Goal: Use online tool/utility: Use online tool/utility

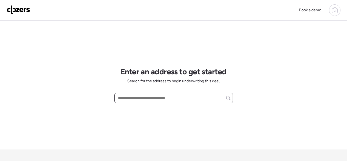
click at [124, 98] on input "text" at bounding box center [174, 98] width 114 height 8
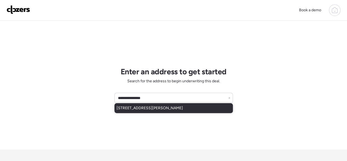
click at [136, 108] on span "[STREET_ADDRESS][PERSON_NAME]" at bounding box center [150, 107] width 66 height 5
type input "**********"
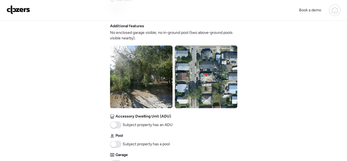
scroll to position [220, 0]
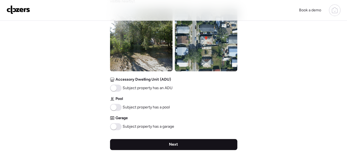
click at [156, 144] on div "Next" at bounding box center [173, 144] width 127 height 11
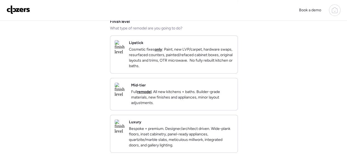
scroll to position [73, 0]
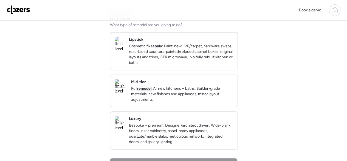
click at [197, 96] on p "Full remodel . All new kitchens + baths. Builder-grade materials, new finishes …" at bounding box center [182, 94] width 102 height 16
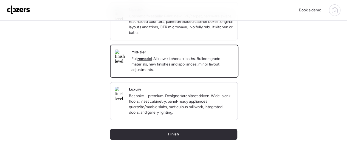
scroll to position [110, 0]
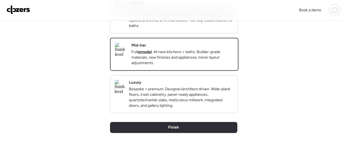
click at [192, 108] on p "Bespoke + premium. Designer/architect driven. Wide-plank floors, inset cabinetr…" at bounding box center [181, 97] width 104 height 22
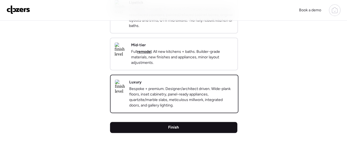
click at [212, 133] on div "Finish" at bounding box center [173, 127] width 127 height 11
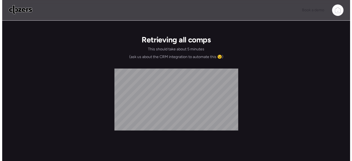
scroll to position [0, 0]
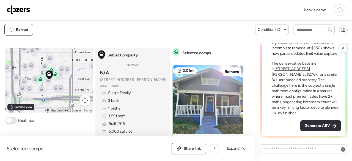
click at [311, 124] on span "Generate ARV" at bounding box center [316, 125] width 25 height 5
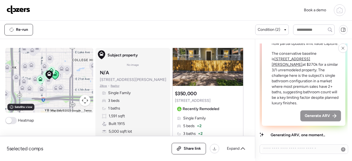
scroll to position [256, 0]
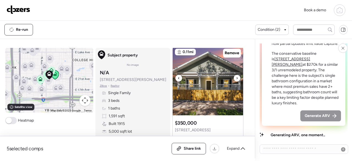
click at [236, 78] on icon at bounding box center [237, 78] width 2 height 7
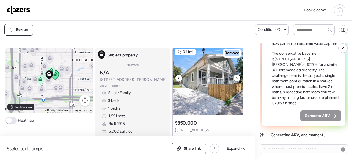
click at [236, 78] on icon at bounding box center [237, 78] width 2 height 7
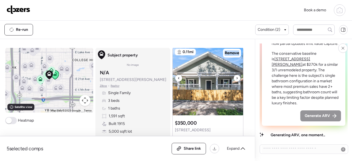
click at [236, 78] on icon at bounding box center [237, 78] width 2 height 7
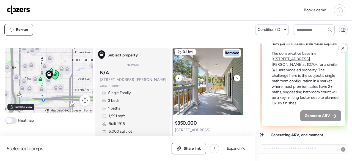
click at [236, 78] on icon at bounding box center [237, 78] width 2 height 7
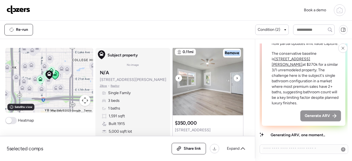
click at [236, 78] on icon at bounding box center [237, 78] width 2 height 7
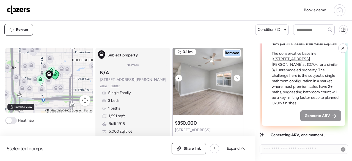
click at [236, 78] on icon at bounding box center [237, 78] width 2 height 7
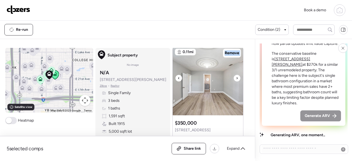
click at [236, 78] on icon at bounding box center [237, 78] width 2 height 7
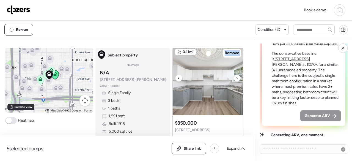
click at [236, 78] on icon at bounding box center [237, 78] width 2 height 7
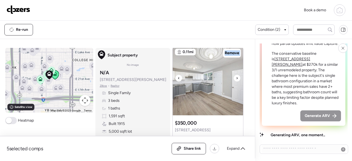
click at [236, 78] on icon at bounding box center [237, 78] width 2 height 7
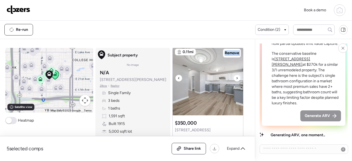
click at [236, 78] on icon at bounding box center [237, 78] width 2 height 7
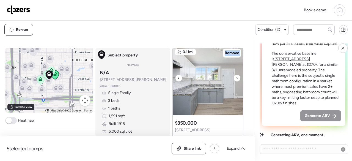
click at [236, 78] on icon at bounding box center [237, 78] width 2 height 7
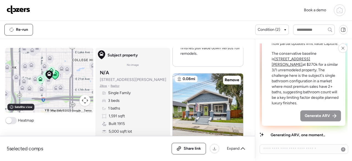
scroll to position [513, 0]
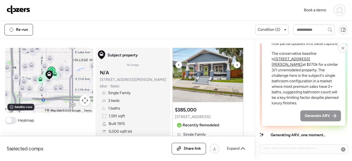
click at [236, 64] on icon at bounding box center [237, 65] width 2 height 7
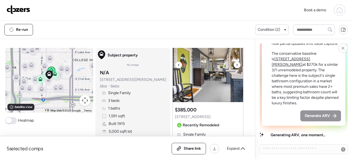
click at [236, 64] on icon at bounding box center [237, 65] width 2 height 7
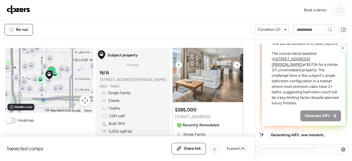
click at [236, 62] on div at bounding box center [236, 65] width 7 height 7
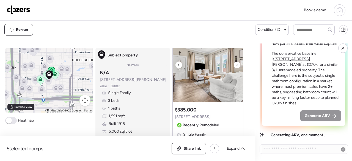
click at [236, 62] on div at bounding box center [236, 65] width 7 height 7
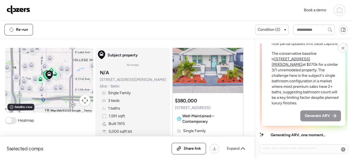
scroll to position [769, 0]
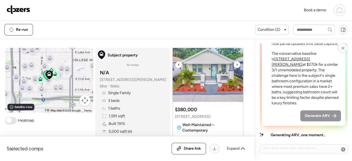
click at [236, 64] on icon at bounding box center [237, 64] width 2 height 7
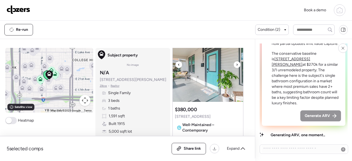
click at [236, 64] on icon at bounding box center [237, 64] width 2 height 7
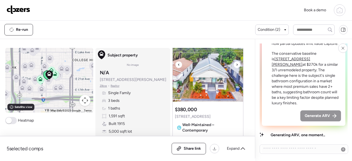
click at [236, 64] on icon at bounding box center [237, 64] width 2 height 7
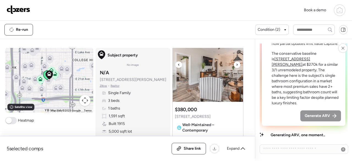
click at [236, 64] on icon at bounding box center [237, 64] width 2 height 7
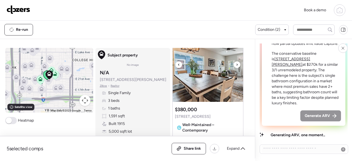
click at [236, 64] on icon at bounding box center [237, 64] width 2 height 7
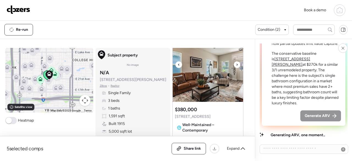
click at [236, 64] on icon at bounding box center [237, 64] width 2 height 7
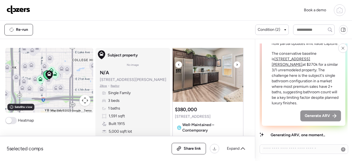
click at [236, 64] on icon at bounding box center [237, 64] width 2 height 7
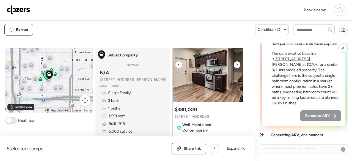
click at [236, 64] on icon at bounding box center [237, 64] width 2 height 7
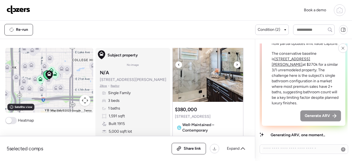
click at [236, 64] on icon at bounding box center [237, 64] width 2 height 7
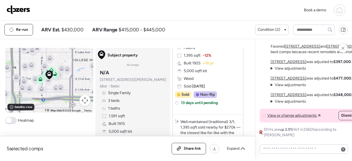
scroll to position [146, 0]
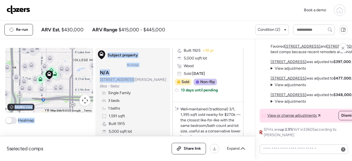
drag, startPoint x: 127, startPoint y: 80, endPoint x: 89, endPoint y: 80, distance: 38.5
click at [89, 80] on div "To navigate the map with touch gestures double-tap and hold your finger on the …" at bounding box center [126, 103] width 242 height 110
click at [124, 81] on span "[STREET_ADDRESS][PERSON_NAME]" at bounding box center [133, 79] width 66 height 5
drag, startPoint x: 126, startPoint y: 81, endPoint x: 96, endPoint y: 80, distance: 29.7
click at [98, 80] on div "Subject property N/A [STREET_ADDRESS][PERSON_NAME] • Realtor Single Family 3 be…" at bounding box center [133, 105] width 70 height 77
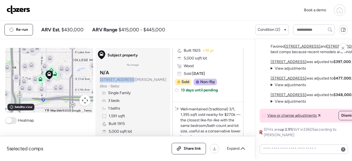
copy span "[STREET_ADDRESS][PERSON_NAME]"
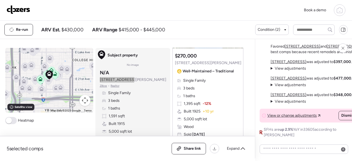
scroll to position [110, 0]
